Goal: Use online tool/utility: Utilize a website feature to perform a specific function

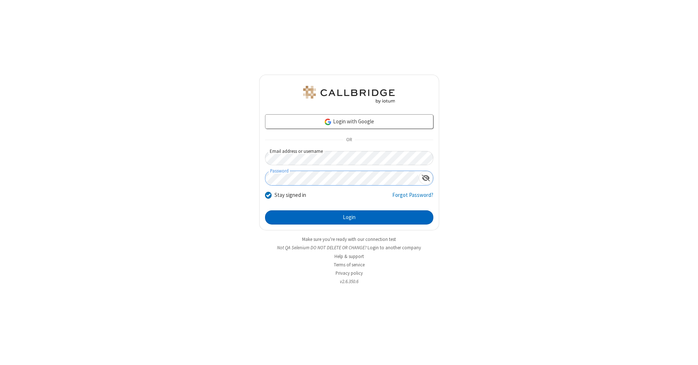
click at [349, 217] on button "Login" at bounding box center [349, 217] width 168 height 15
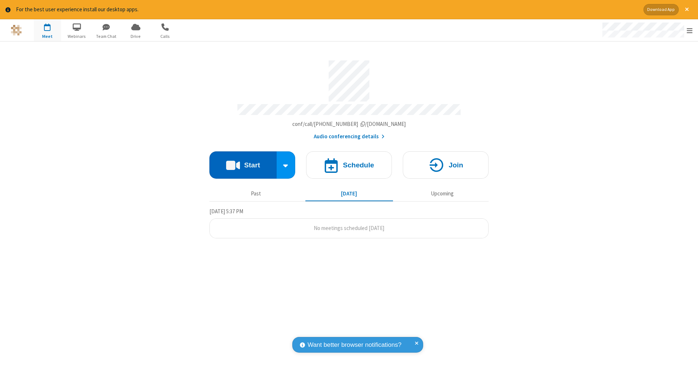
click at [243, 161] on button "Start" at bounding box center [242, 164] width 67 height 27
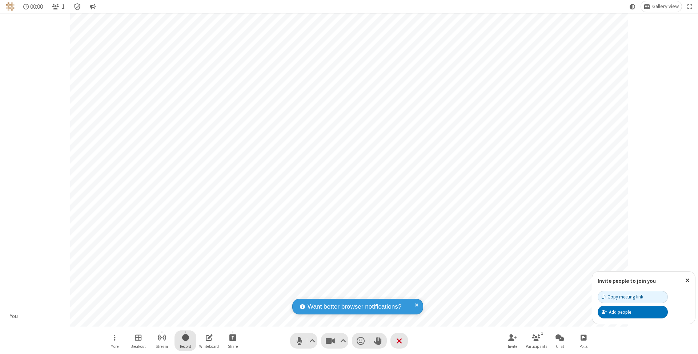
click at [185, 341] on span "Start recording" at bounding box center [185, 337] width 7 height 9
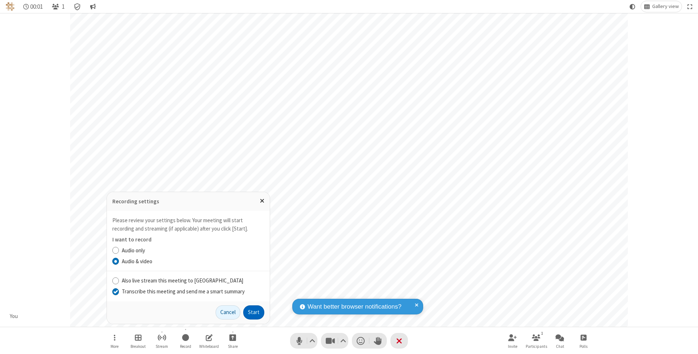
click at [115, 292] on input "Transcribe this meeting and send me a smart summary" at bounding box center [115, 292] width 7 height 8
click at [254, 313] on button "Start" at bounding box center [253, 313] width 21 height 15
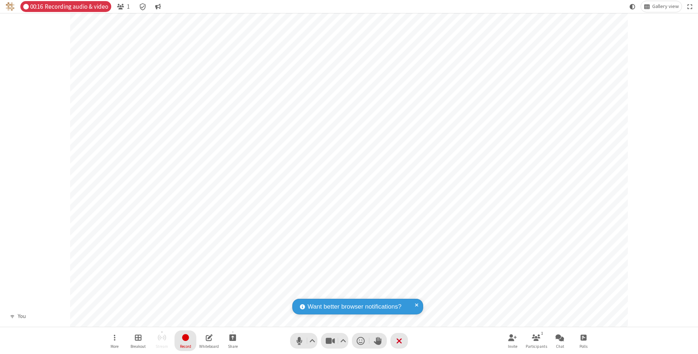
click at [185, 341] on span "Stop recording" at bounding box center [185, 337] width 8 height 9
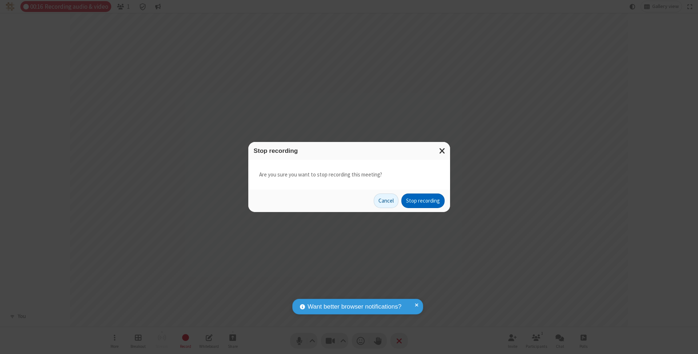
click at [423, 201] on button "Stop recording" at bounding box center [422, 201] width 43 height 15
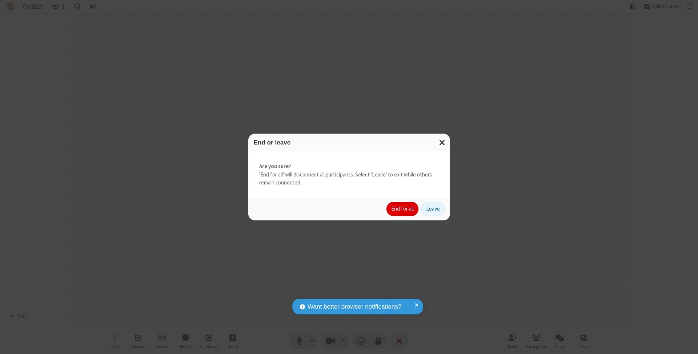
click at [403, 209] on button "End for all" at bounding box center [402, 209] width 32 height 15
